Goal: Find specific page/section: Find specific page/section

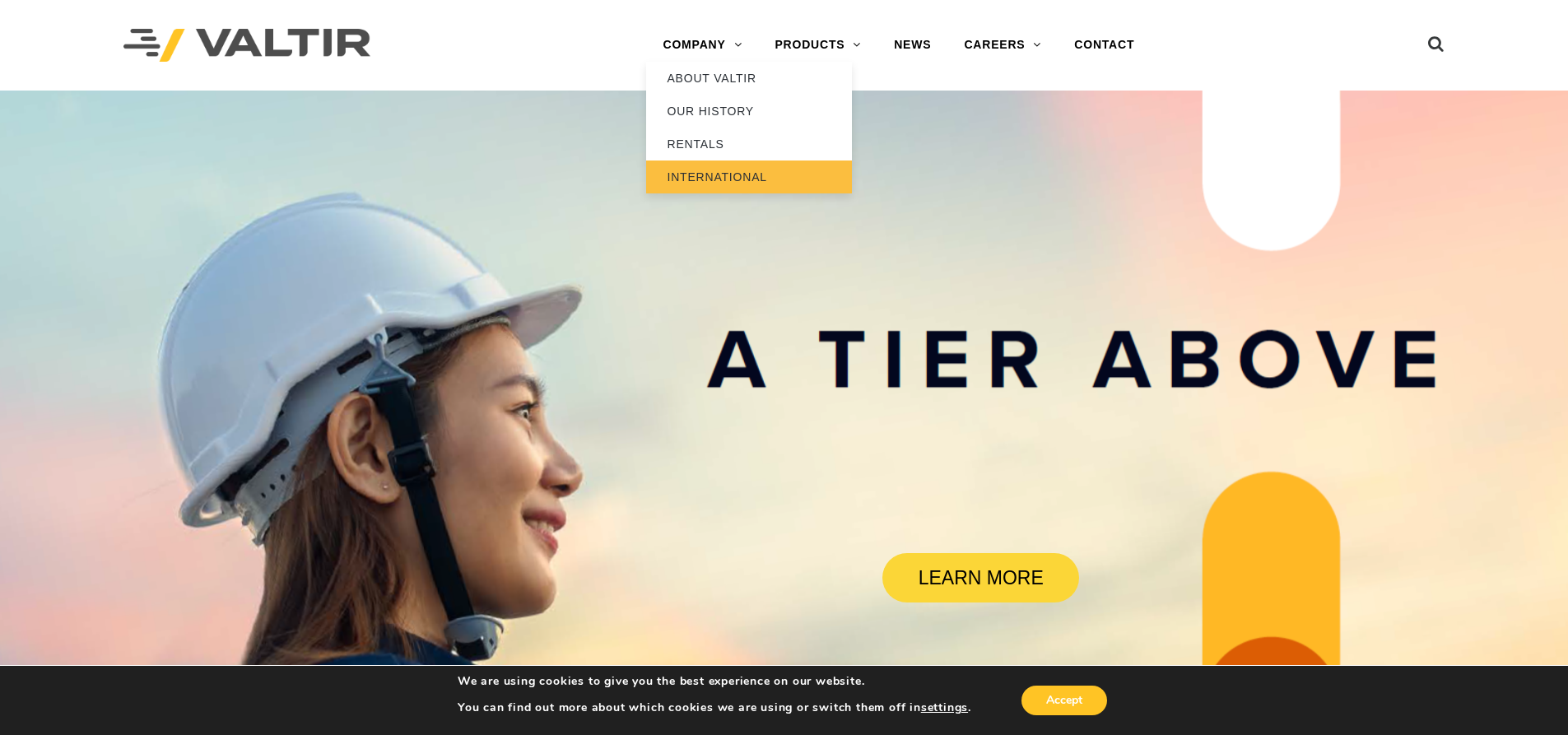
click at [742, 181] on link "INTERNATIONAL" at bounding box center [749, 177] width 206 height 33
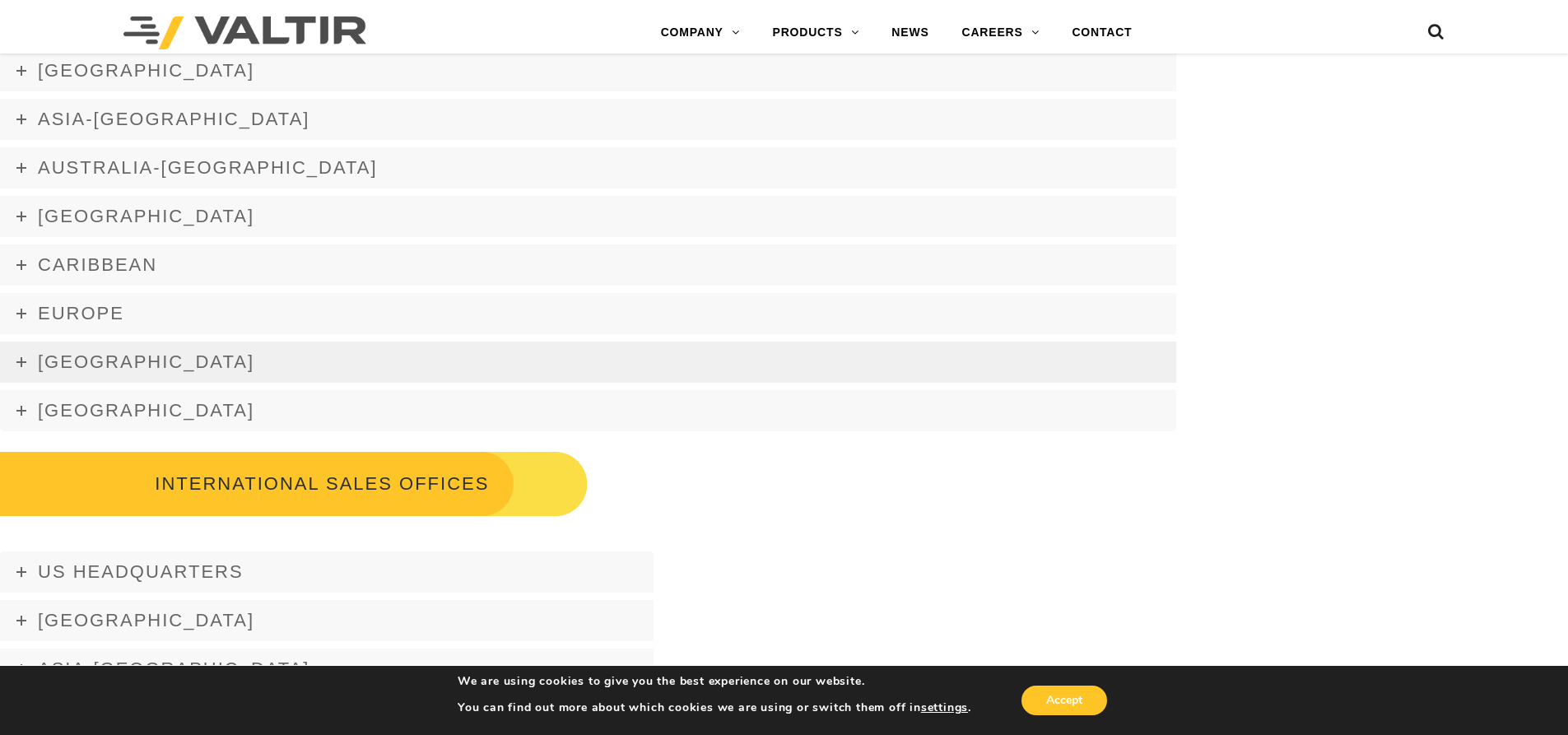
scroll to position [2551, 0]
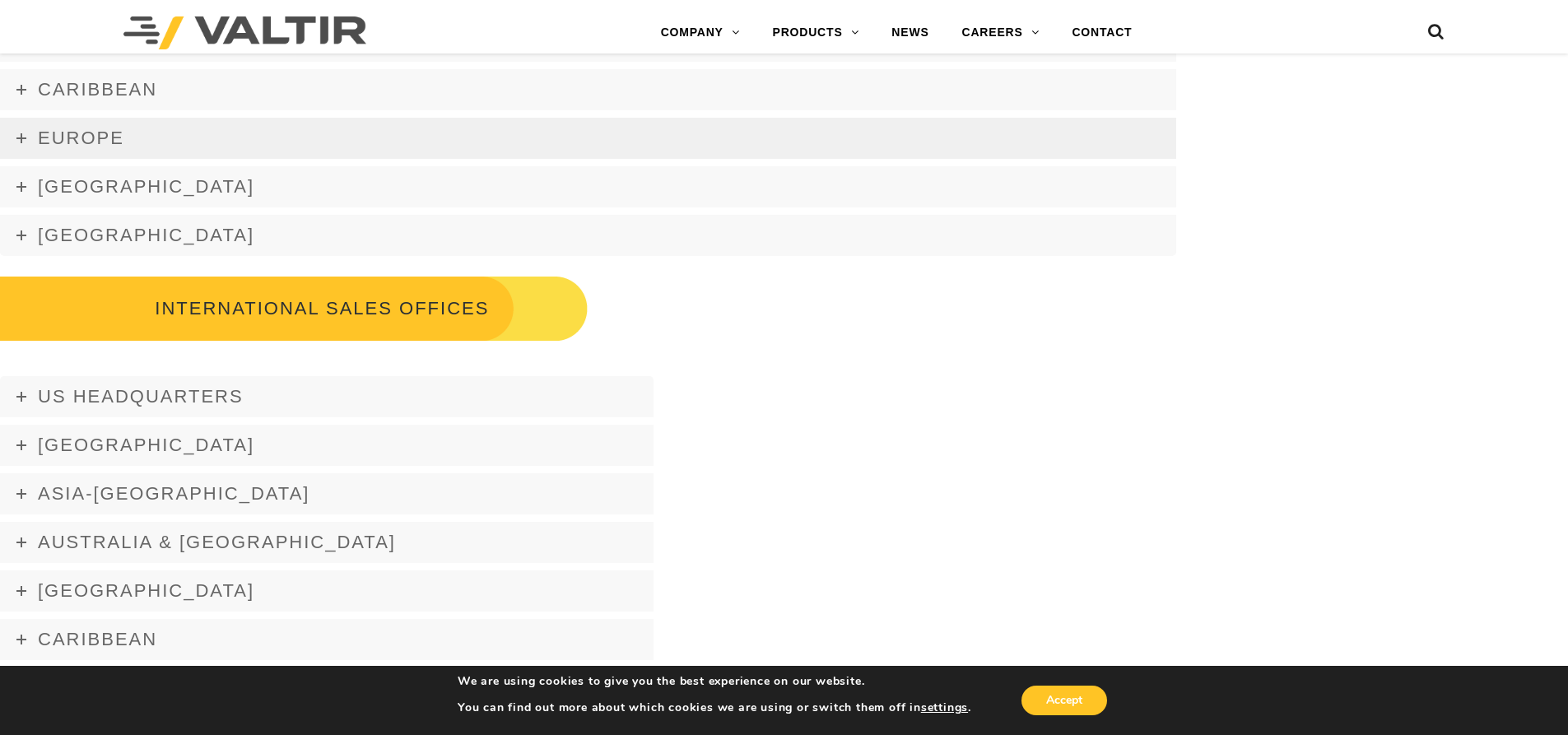
click at [152, 119] on link "Europe" at bounding box center [588, 138] width 1177 height 41
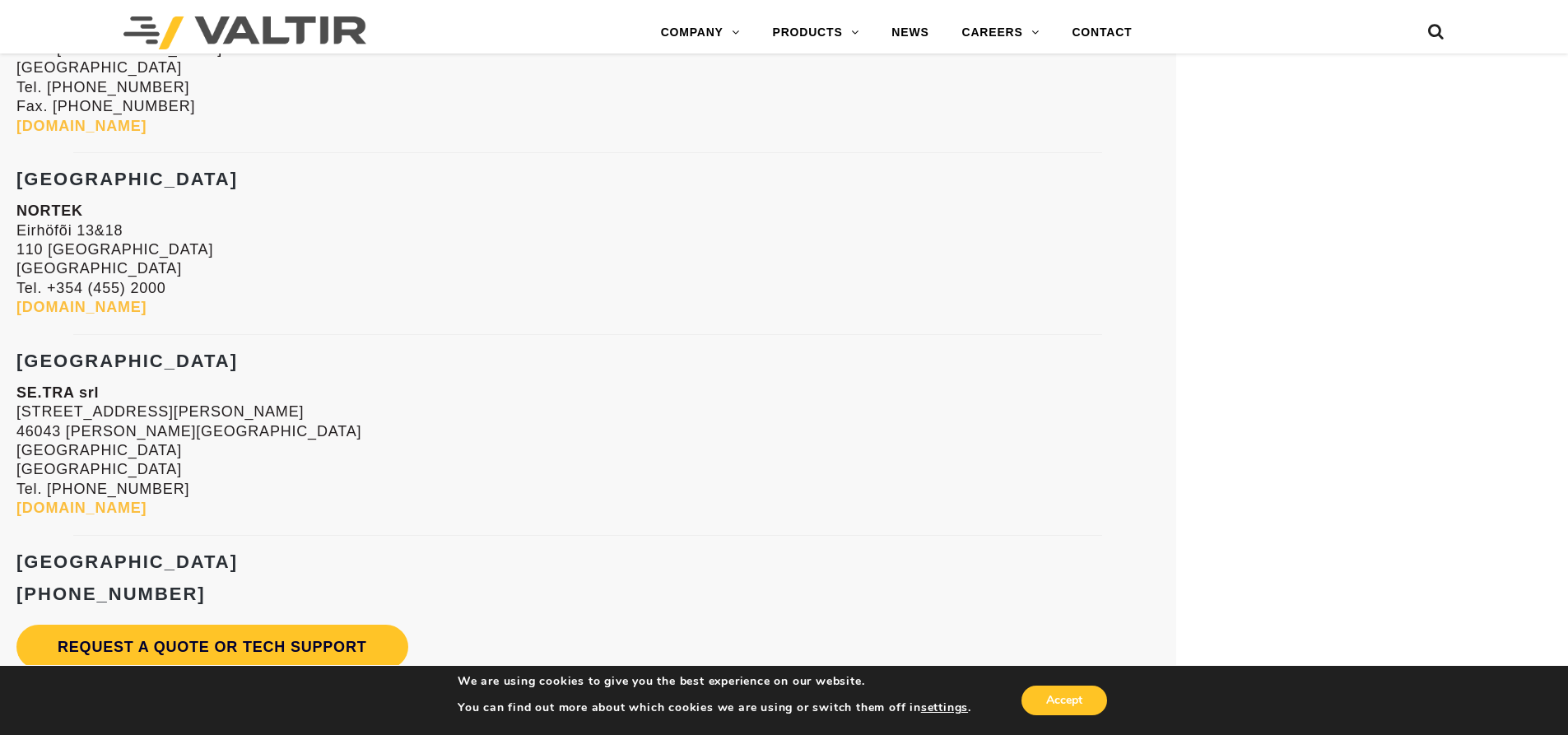
scroll to position [4444, 0]
